Goal: Check status

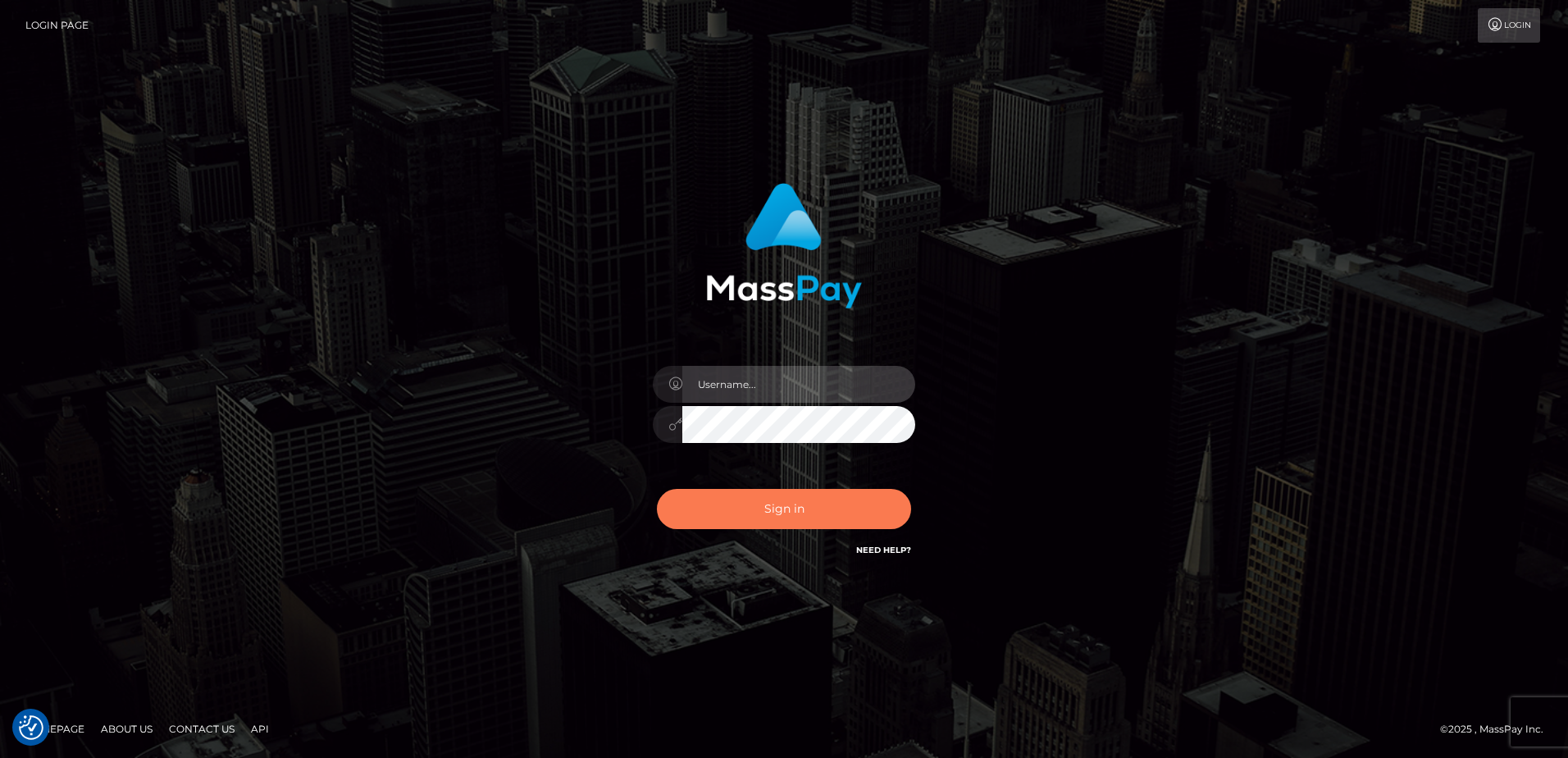
type input "[PERSON_NAME]"
click at [835, 512] on button "Sign in" at bounding box center [784, 508] width 255 height 41
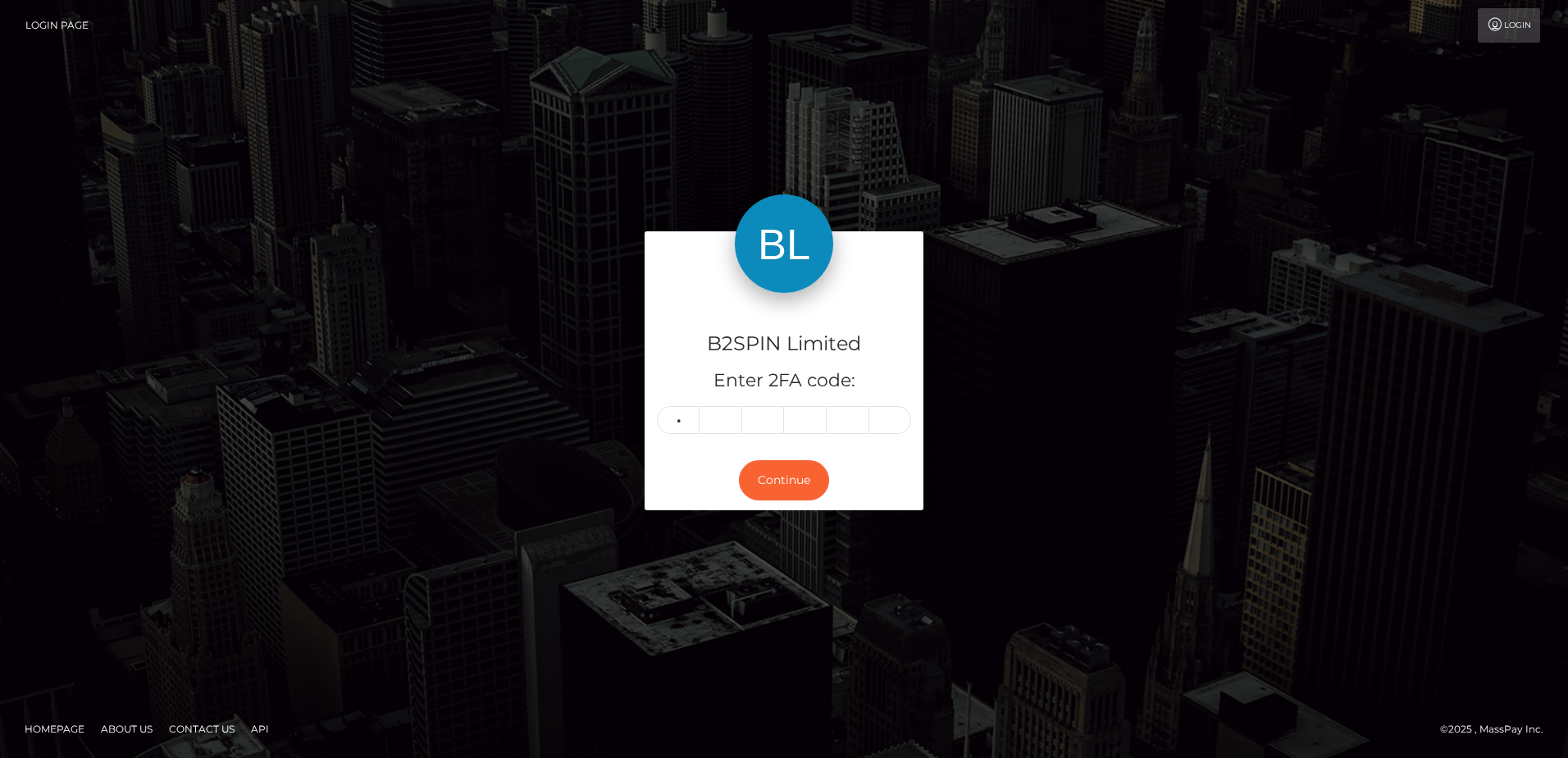
type input "1"
type input "7"
type input "2"
type input "7"
type input "0"
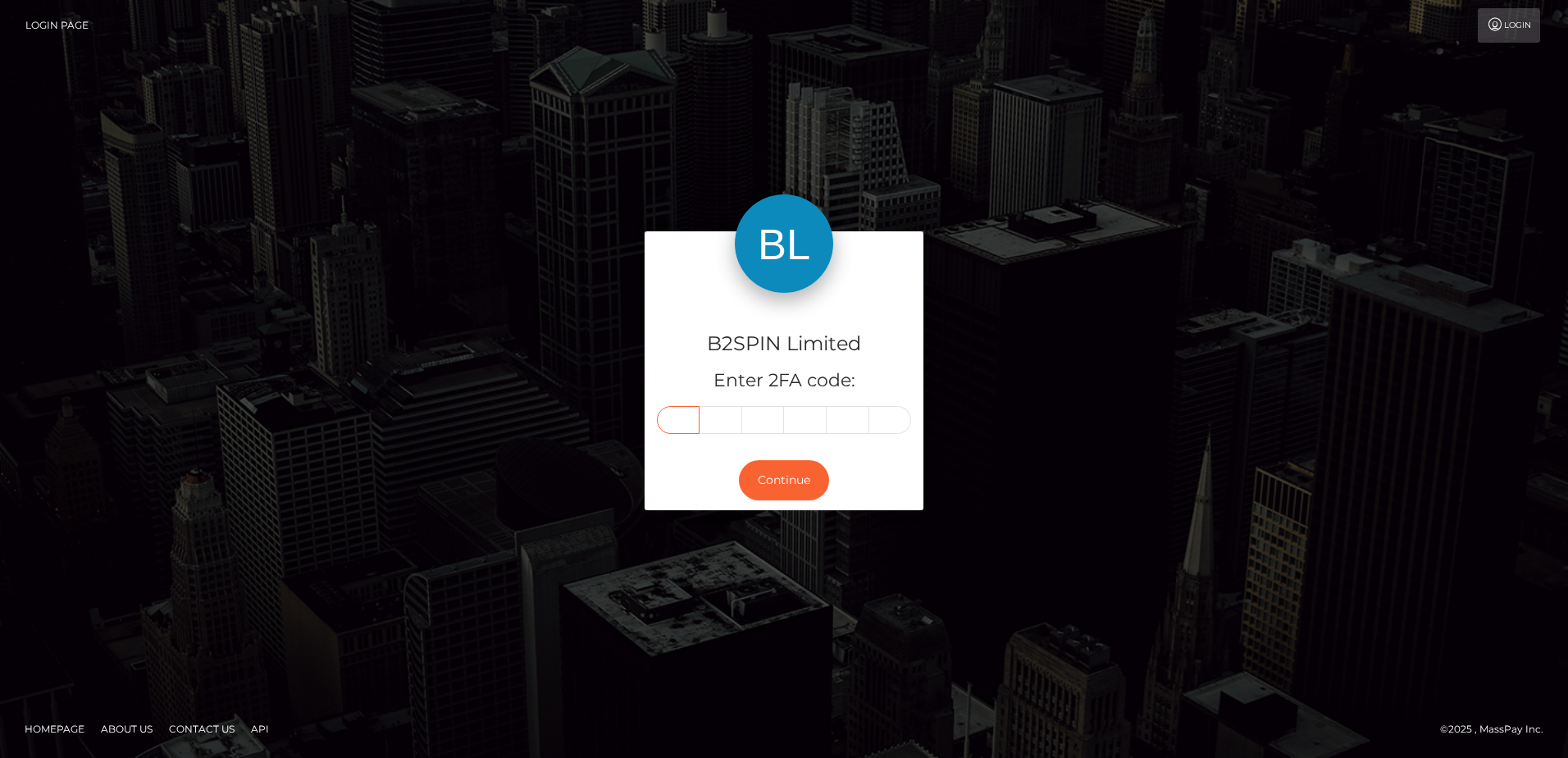
type input "1"
type input "5"
type input "7"
type input "2"
type input "7"
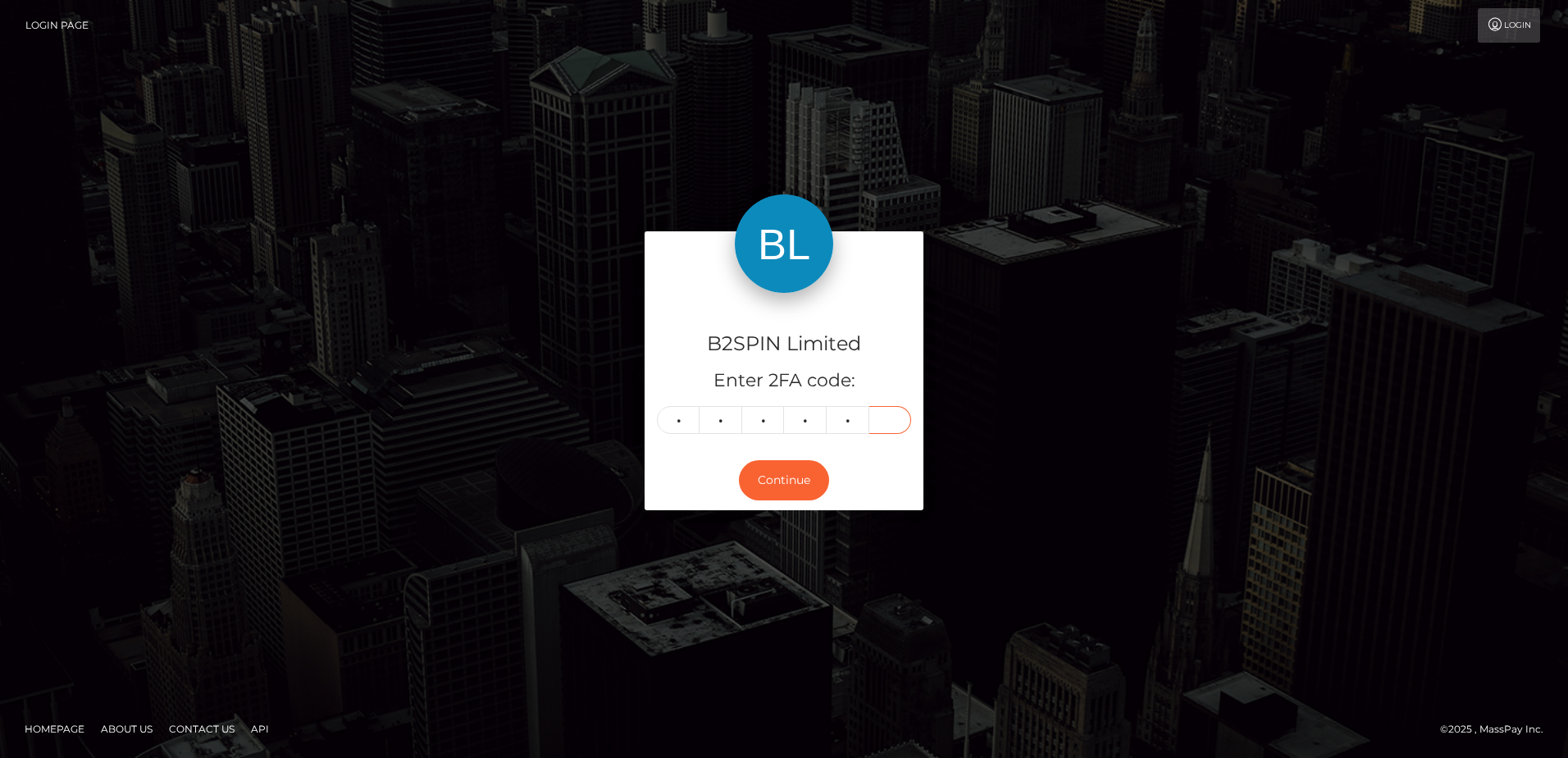
type input "0"
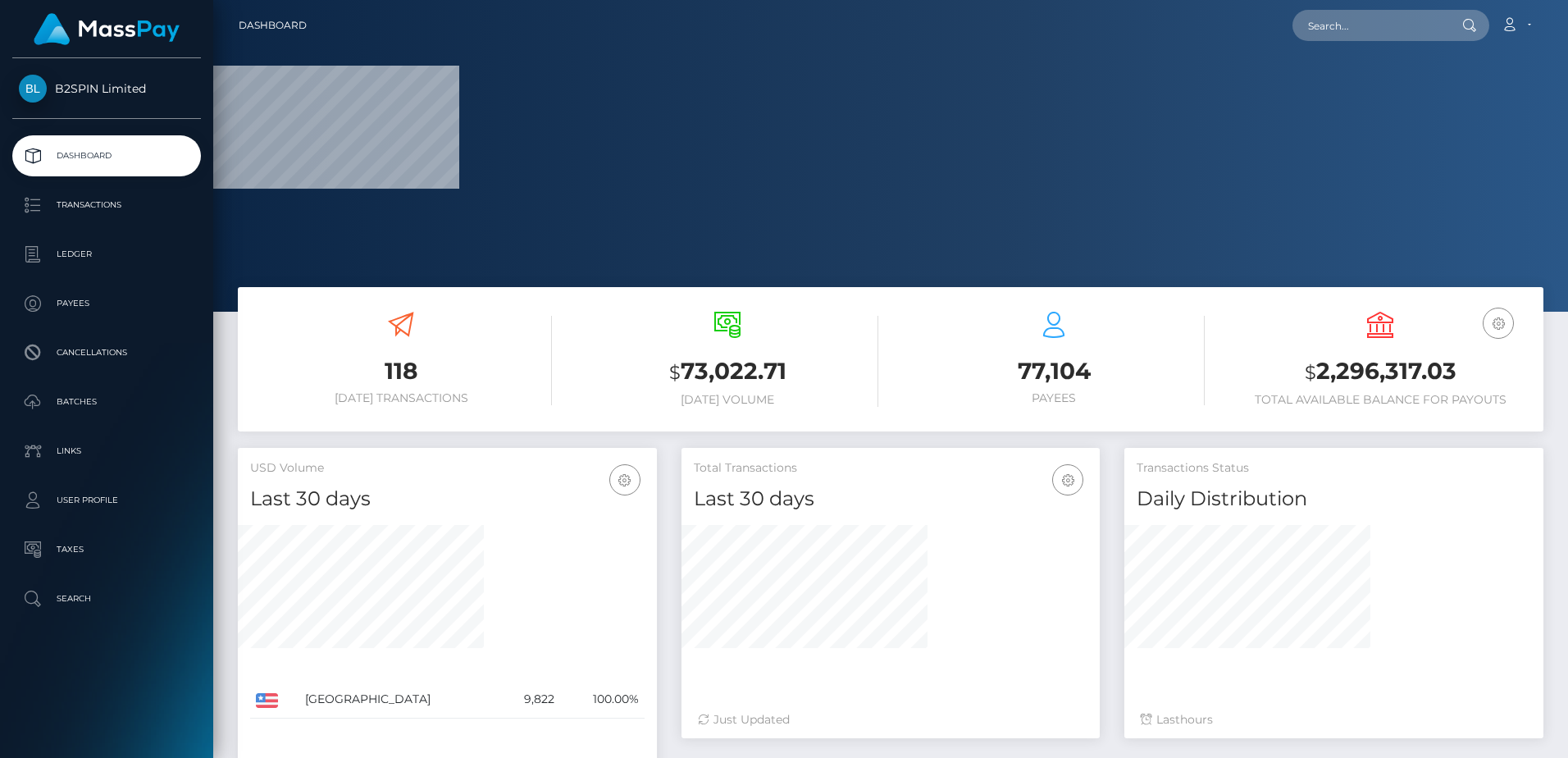
click at [1379, 354] on div "USD Balance $ 2,296,317.03 Total Available Balance for Payouts" at bounding box center [1381, 359] width 302 height 95
copy h3 "2,296,317.03"
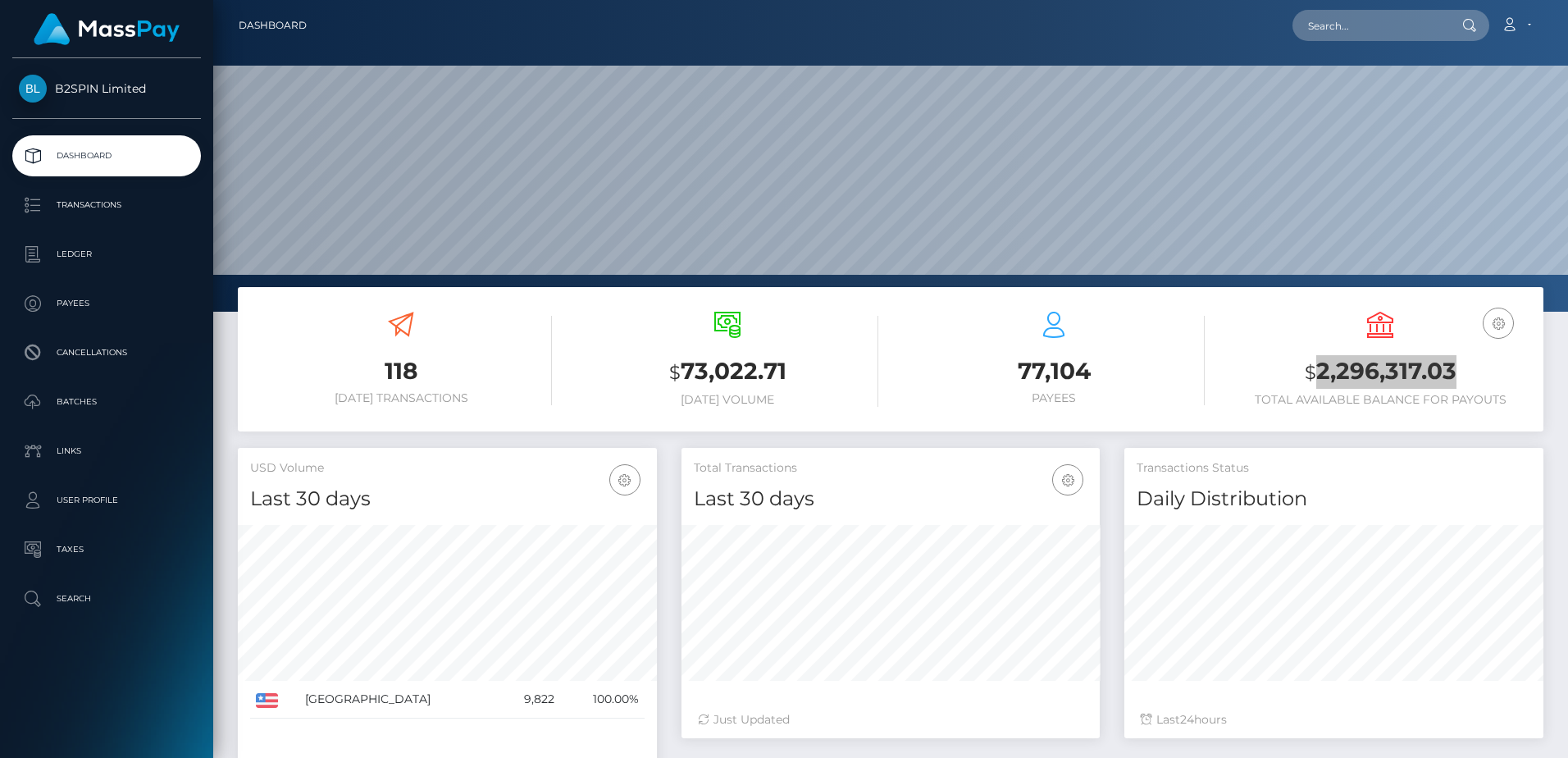
scroll to position [291, 419]
